Goal: Task Accomplishment & Management: Use online tool/utility

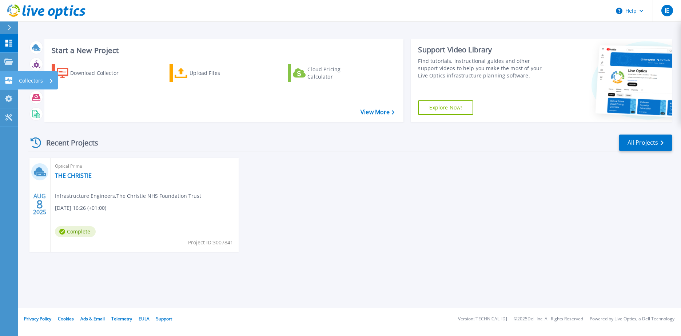
click at [19, 79] on p "Collectors" at bounding box center [31, 80] width 24 height 19
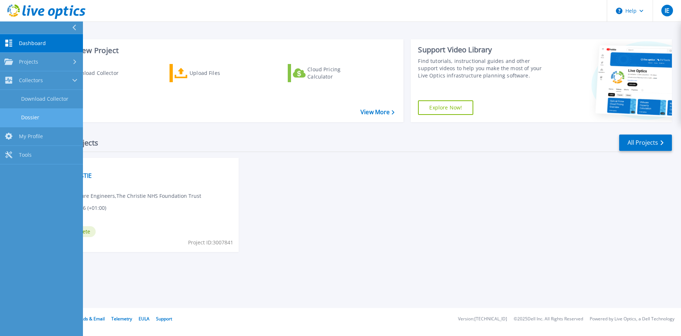
click at [46, 114] on link "Dossier" at bounding box center [41, 117] width 83 height 19
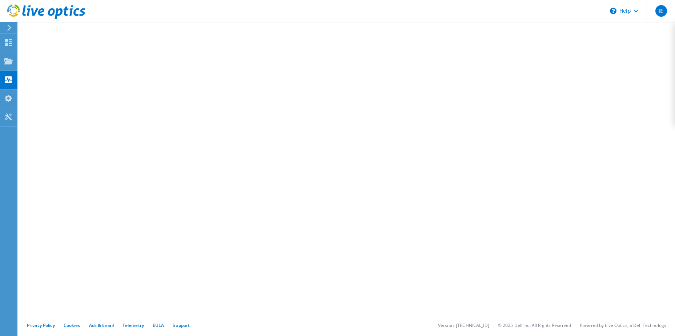
click at [6, 29] on div at bounding box center [8, 27] width 8 height 7
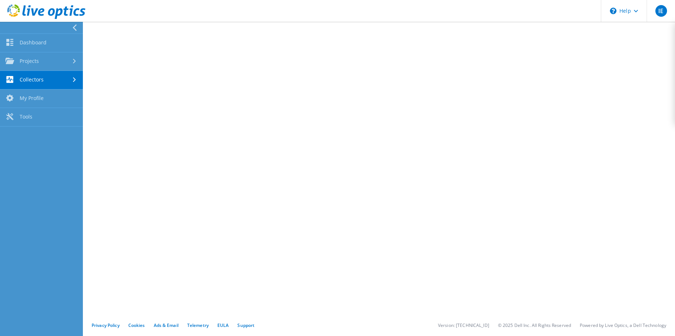
click at [6, 29] on div at bounding box center [39, 28] width 83 height 12
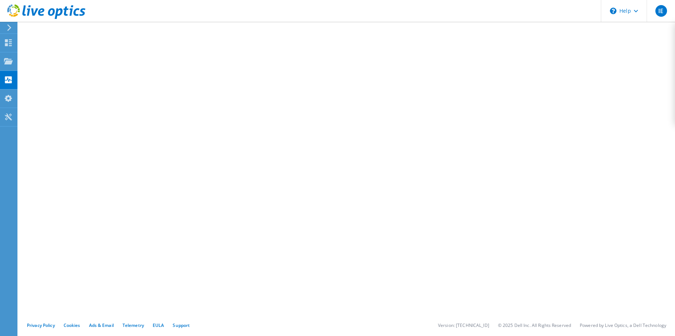
click at [6, 29] on div at bounding box center [8, 27] width 8 height 7
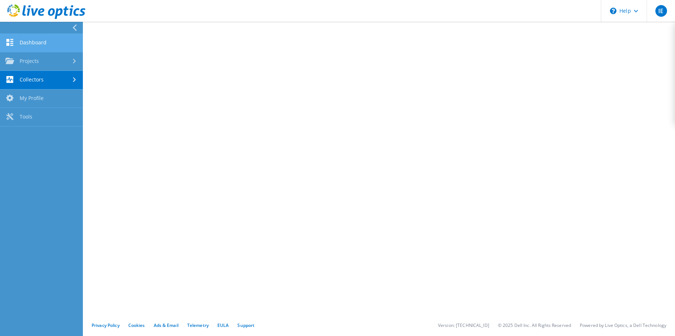
click at [21, 44] on link "Dashboard" at bounding box center [41, 43] width 83 height 19
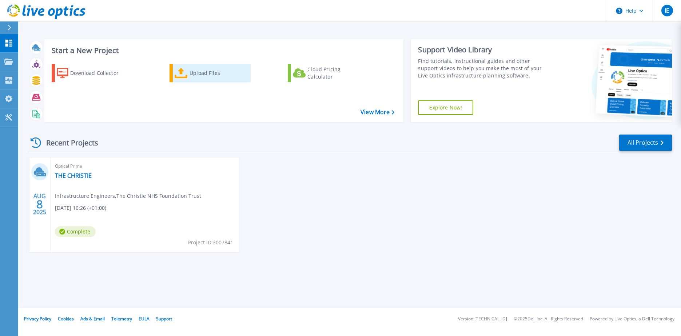
click at [206, 70] on div "Upload Files" at bounding box center [218, 73] width 58 height 15
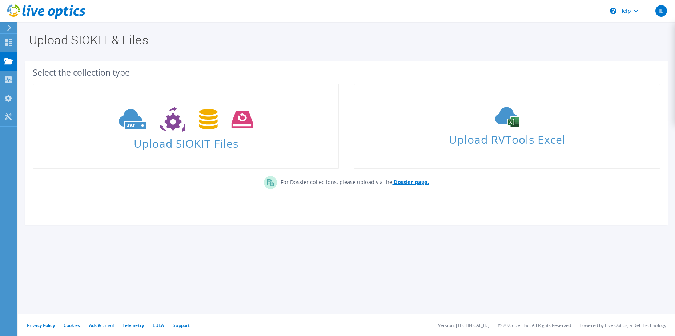
click at [414, 180] on b "Dossier page." at bounding box center [411, 182] width 35 height 7
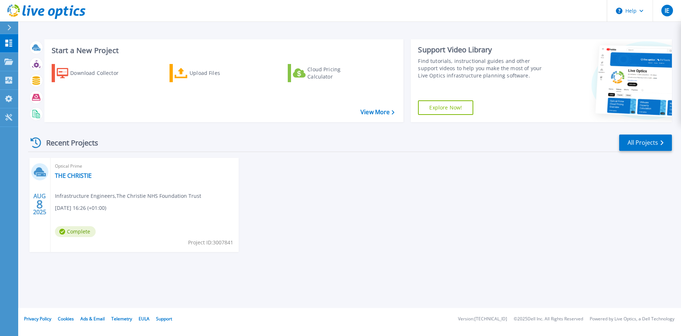
drag, startPoint x: 376, startPoint y: 201, endPoint x: 288, endPoint y: 13, distance: 207.6
click at [368, 198] on div "AUG 8 2025 Optical Prime THE CHRISTIE Infrastructure Engineers , The Christie N…" at bounding box center [347, 212] width 650 height 109
click at [201, 81] on link "Upload Files" at bounding box center [209, 73] width 81 height 18
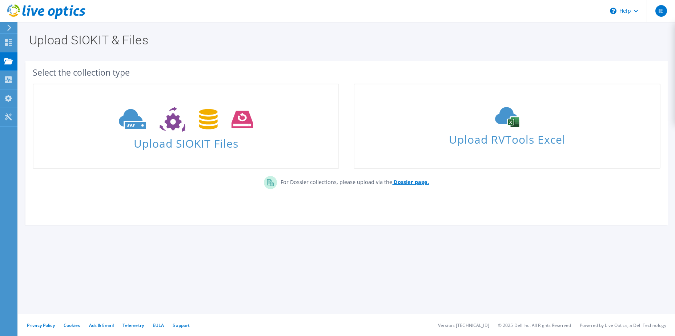
click at [419, 183] on b "Dossier page." at bounding box center [411, 182] width 35 height 7
